Goal: Navigation & Orientation: Find specific page/section

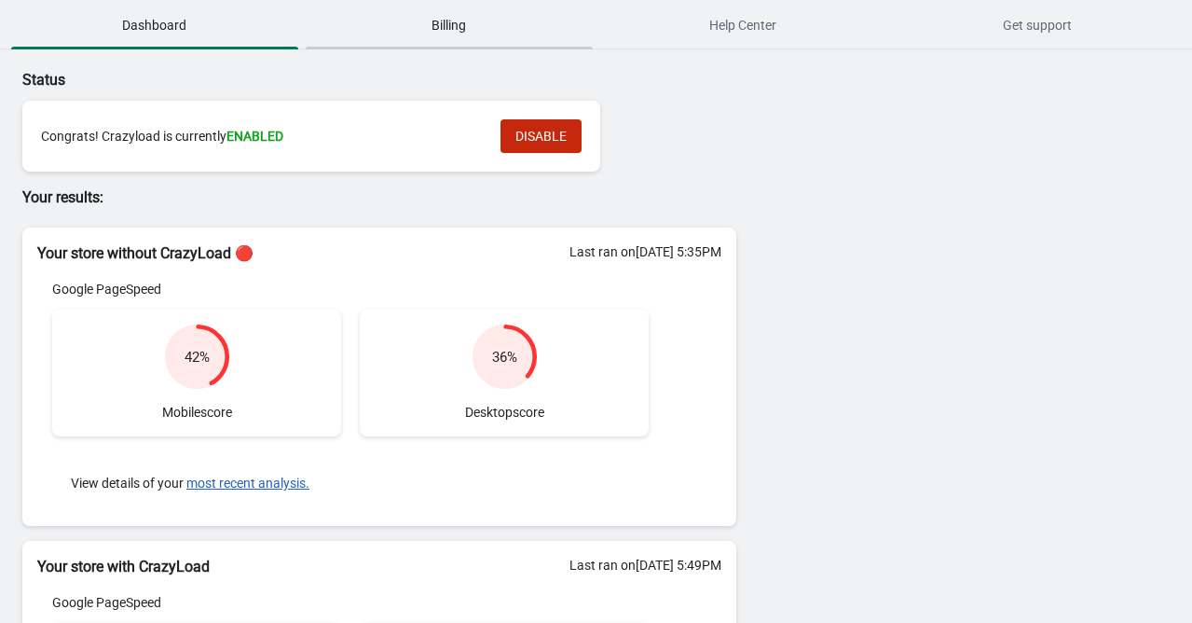
click at [452, 31] on span "Billing" at bounding box center [449, 25] width 287 height 34
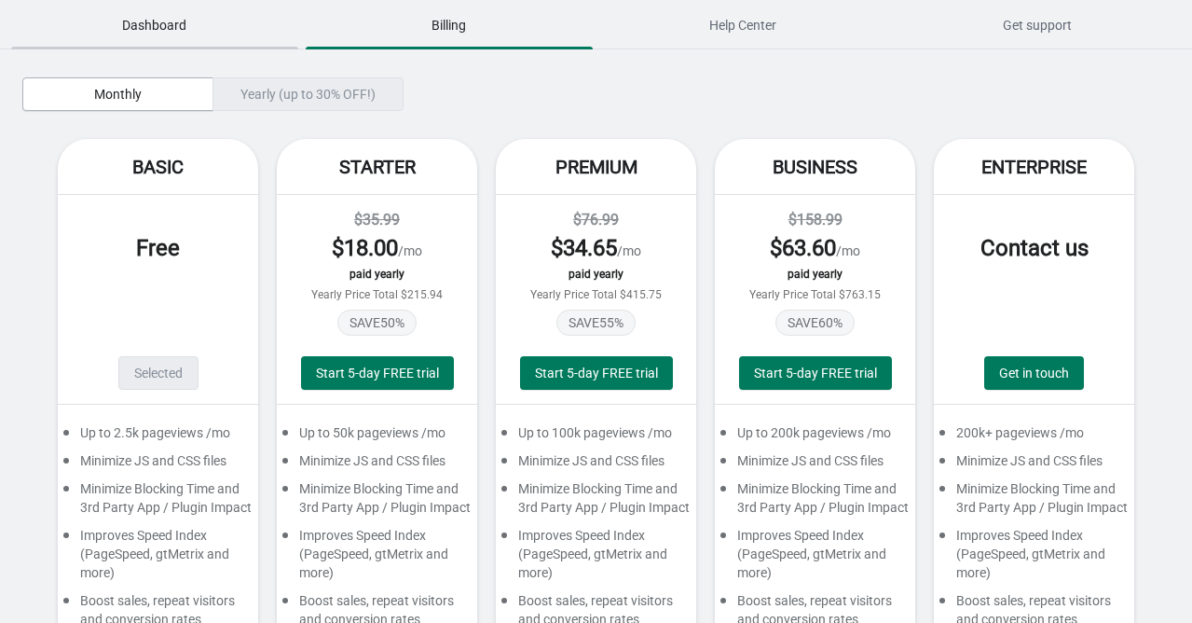
drag, startPoint x: 172, startPoint y: 21, endPoint x: 251, endPoint y: 11, distance: 79.8
click at [247, 11] on span "Dashboard" at bounding box center [154, 25] width 287 height 34
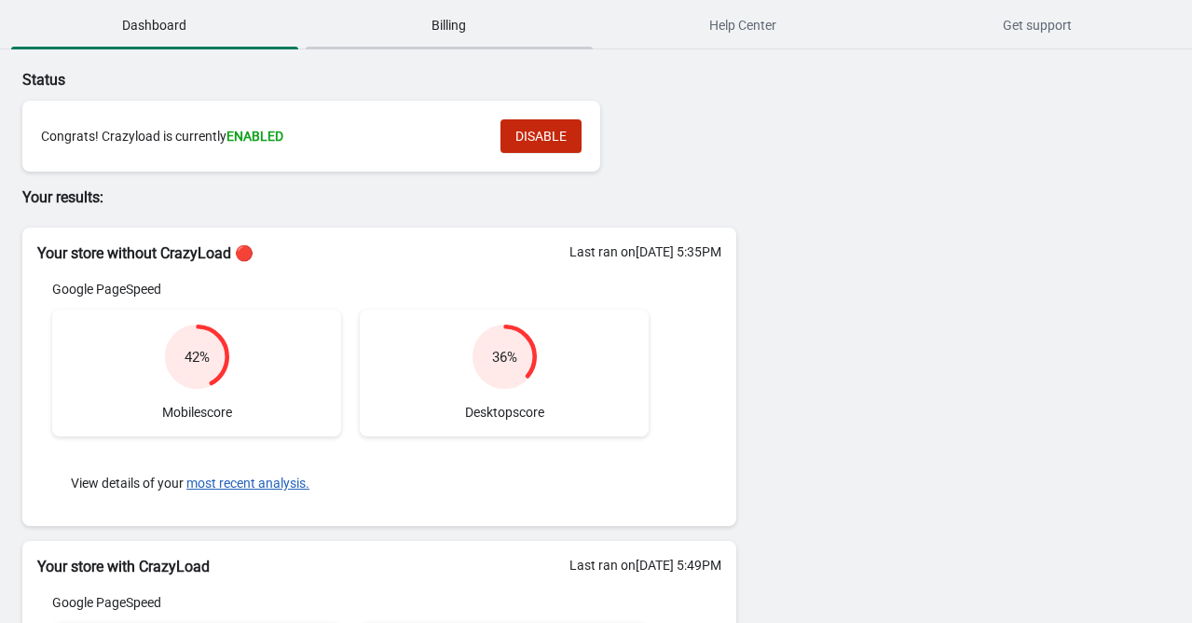
click at [458, 34] on span "Billing" at bounding box center [449, 25] width 287 height 34
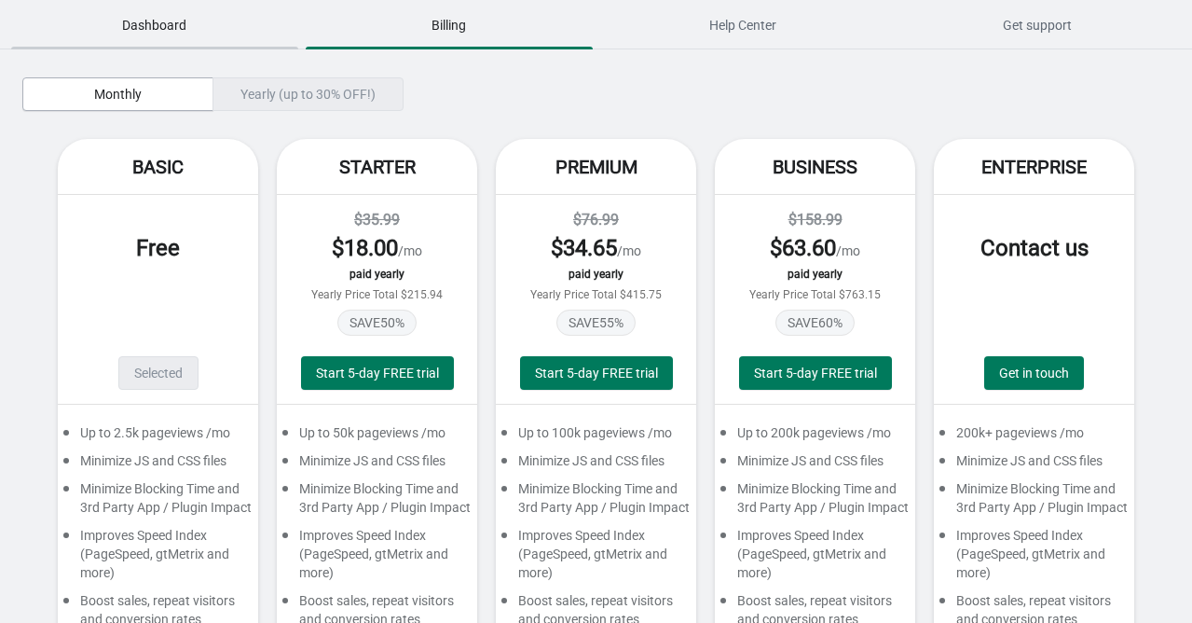
click at [133, 18] on span "Dashboard" at bounding box center [154, 25] width 287 height 34
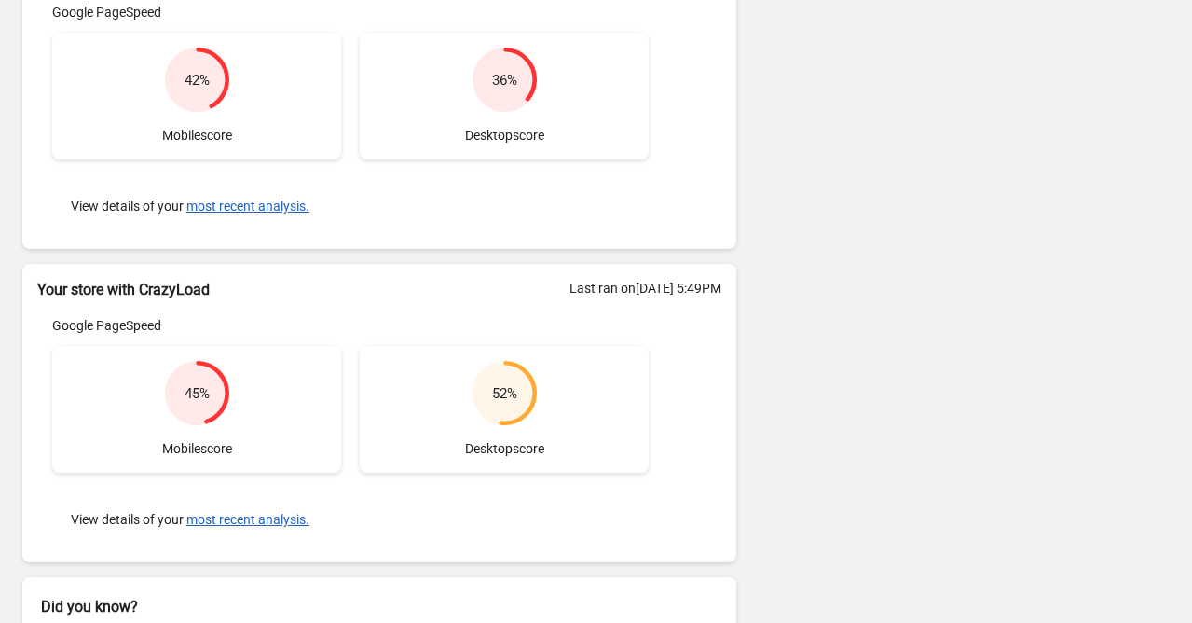
scroll to position [149, 0]
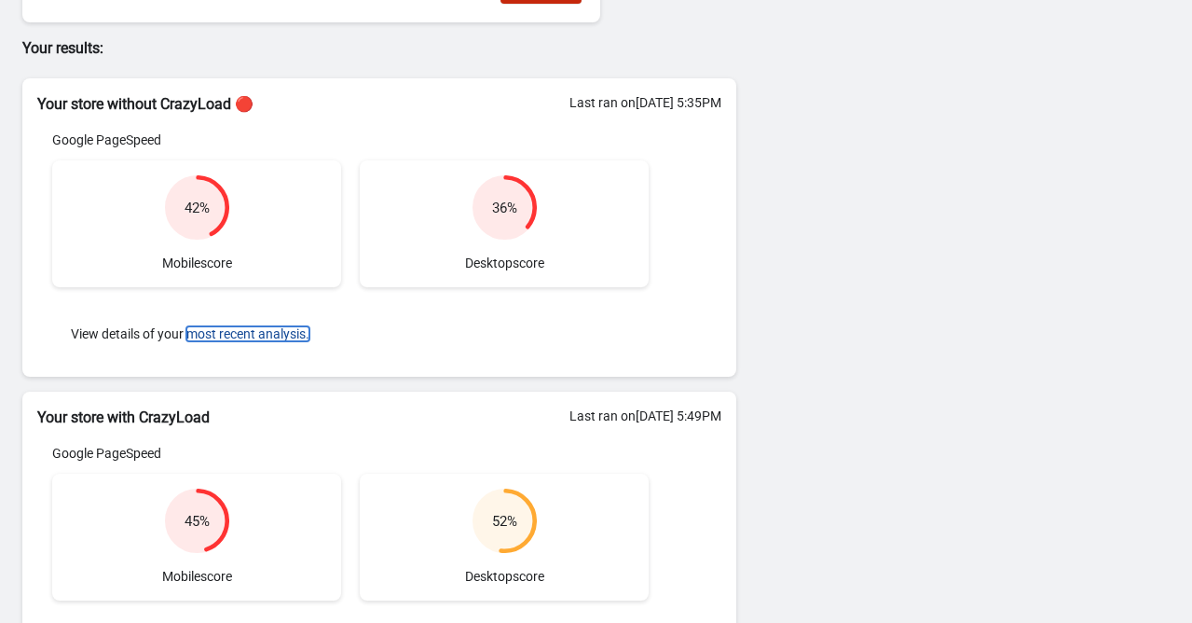
click at [253, 330] on button "most recent analysis." at bounding box center [247, 333] width 123 height 15
